Goal: Information Seeking & Learning: Learn about a topic

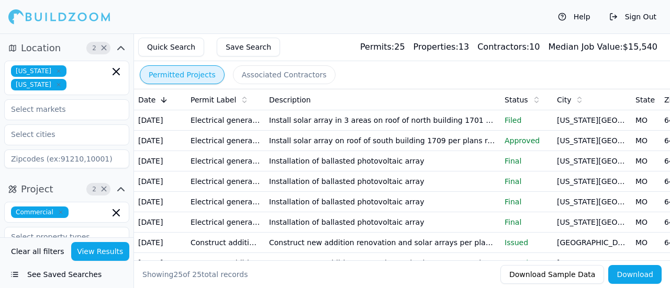
click at [178, 50] on button "Quick Search" at bounding box center [171, 47] width 66 height 19
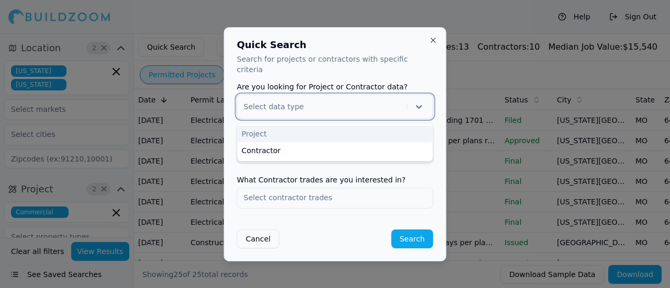
click at [319, 102] on div at bounding box center [323, 107] width 159 height 10
click at [266, 130] on div "Project" at bounding box center [335, 134] width 195 height 17
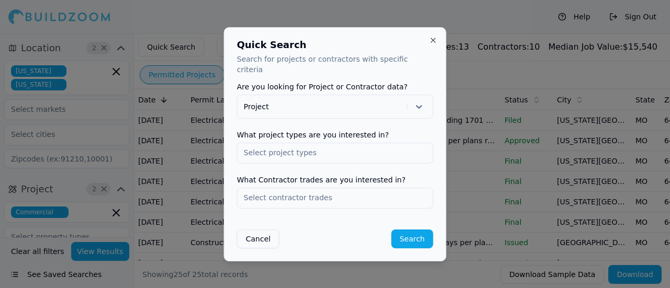
click at [307, 151] on input "text" at bounding box center [335, 152] width 195 height 19
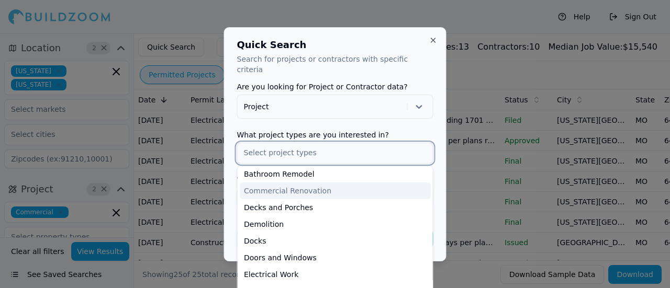
scroll to position [20, 0]
click at [299, 184] on div "Commercial Renovation" at bounding box center [335, 190] width 191 height 17
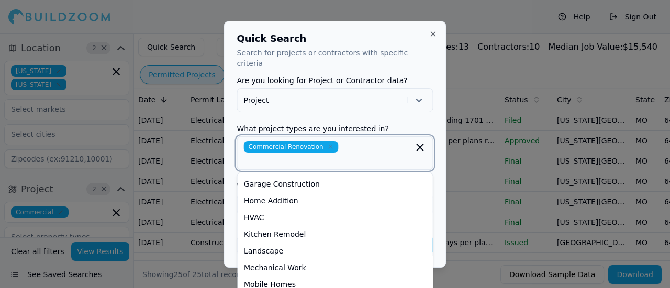
scroll to position [185, 0]
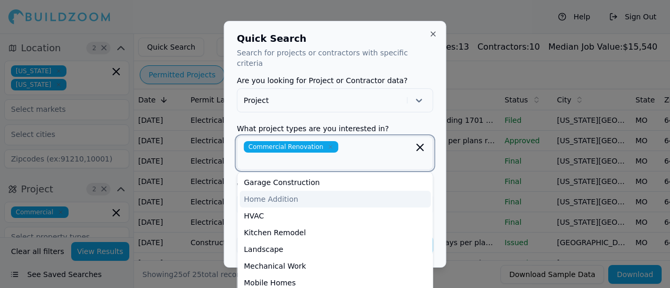
click at [297, 191] on div "Home Addition" at bounding box center [335, 199] width 191 height 17
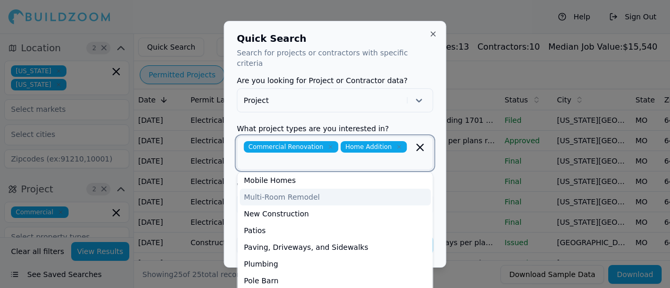
scroll to position [274, 0]
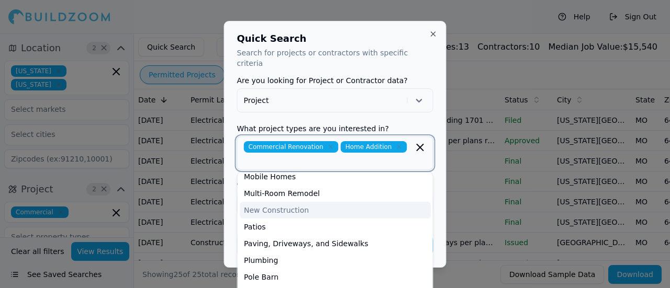
click at [318, 202] on div "New Construction" at bounding box center [335, 210] width 191 height 17
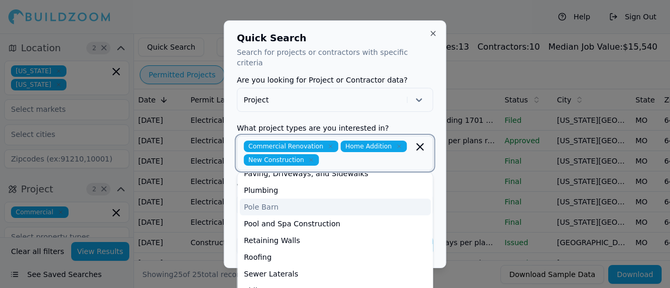
click at [296, 201] on div "Pole Barn" at bounding box center [335, 207] width 191 height 17
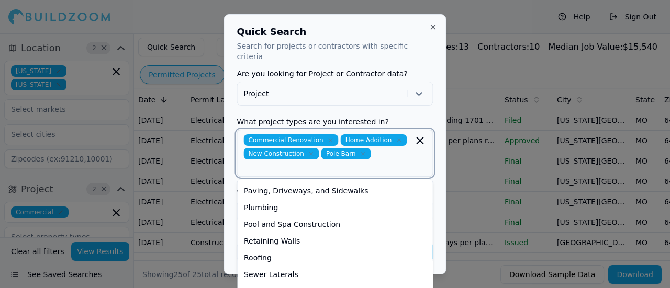
scroll to position [317, 0]
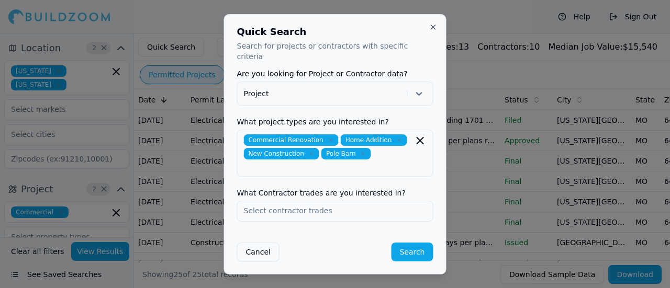
click at [340, 43] on div "Quick Search Search for projects or contractors with specific criteria" at bounding box center [335, 44] width 196 height 35
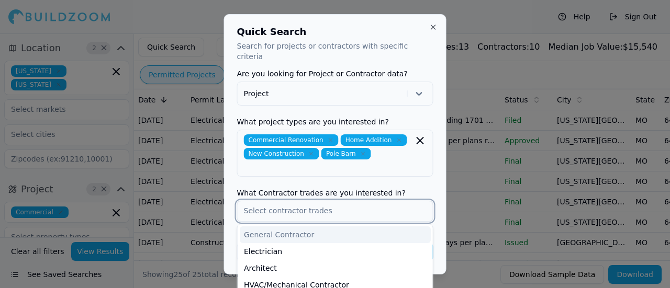
click at [344, 210] on input "text" at bounding box center [335, 211] width 195 height 19
